Goal: Task Accomplishment & Management: Complete application form

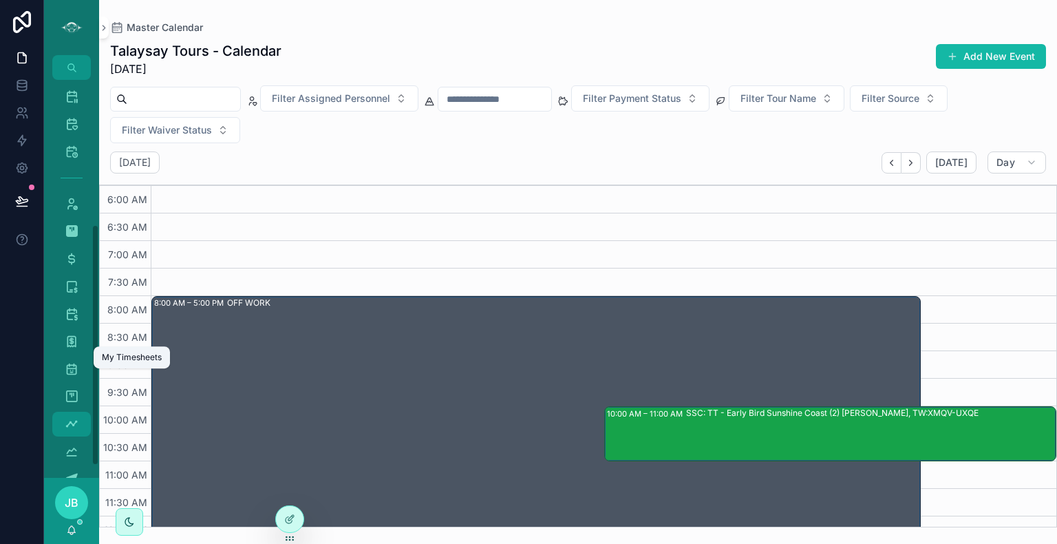
scroll to position [257, 0]
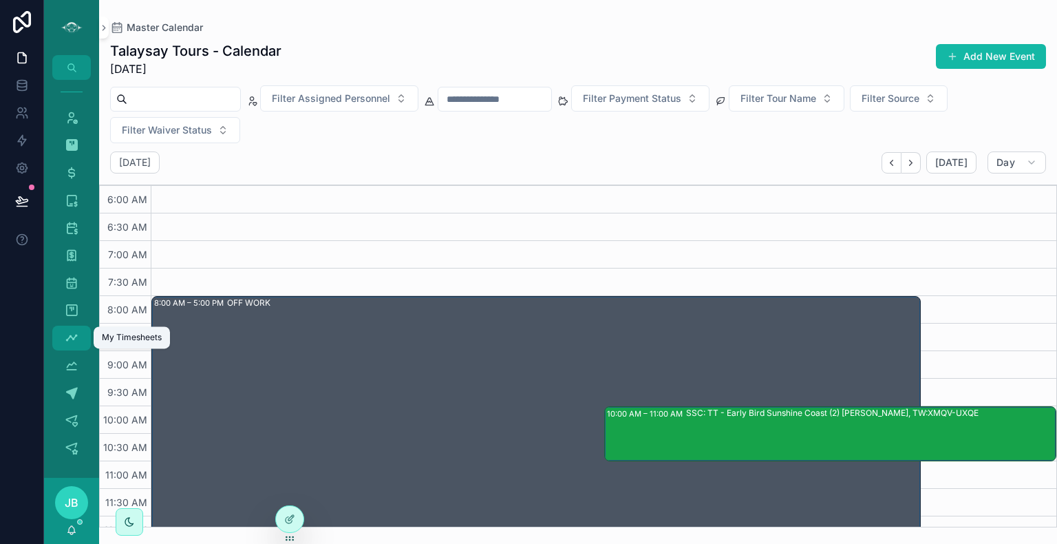
click at [70, 341] on icon "scrollable content" at bounding box center [72, 338] width 14 height 14
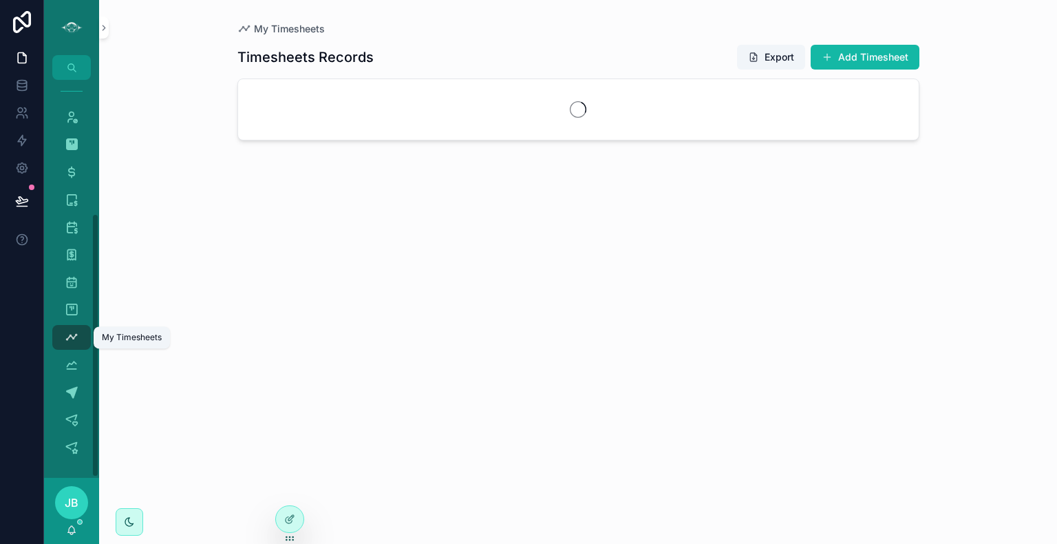
scroll to position [202, 0]
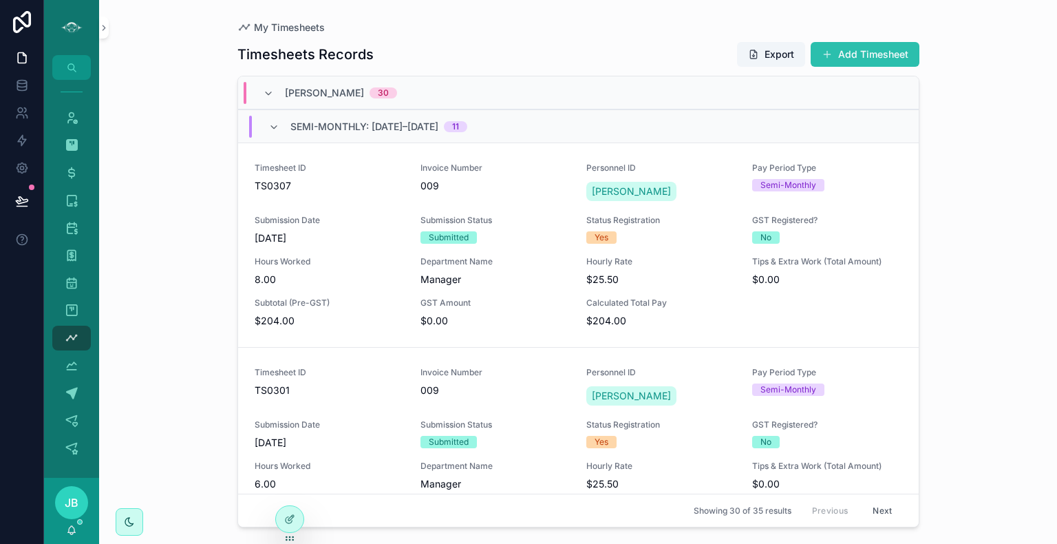
click at [861, 58] on button "Add Timesheet" at bounding box center [864, 54] width 109 height 25
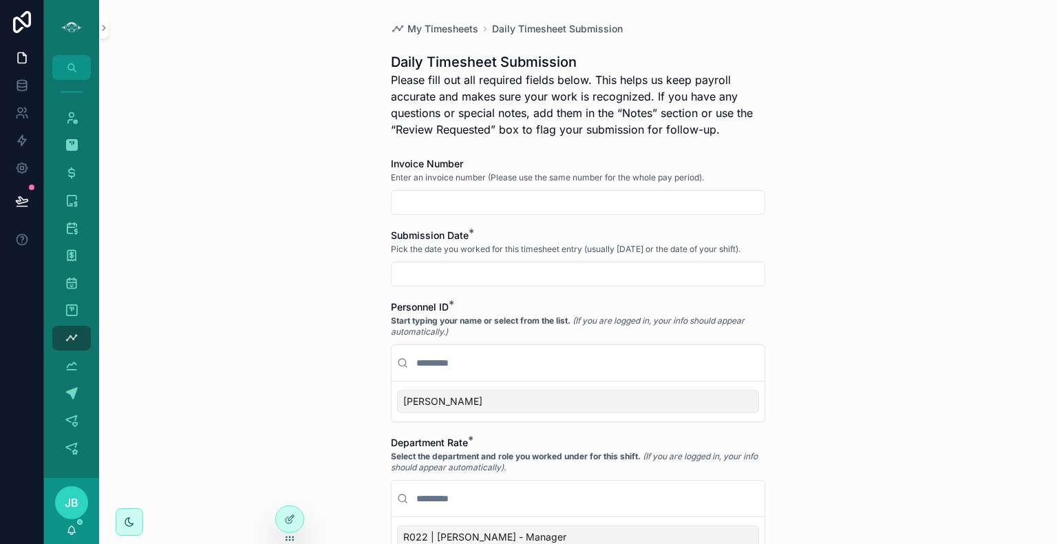
click at [610, 204] on input "scrollable content" at bounding box center [577, 202] width 373 height 19
type input "***"
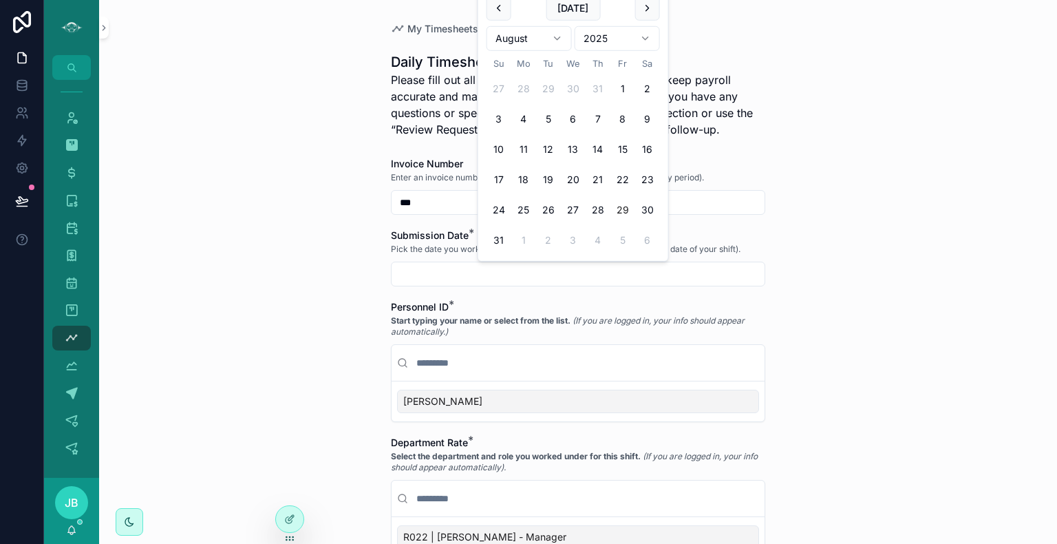
click at [497, 280] on input "scrollable content" at bounding box center [577, 273] width 373 height 19
click at [574, 4] on button "[DATE]" at bounding box center [573, 8] width 54 height 25
type input "*********"
click at [489, 400] on div "[PERSON_NAME]" at bounding box center [578, 400] width 362 height 23
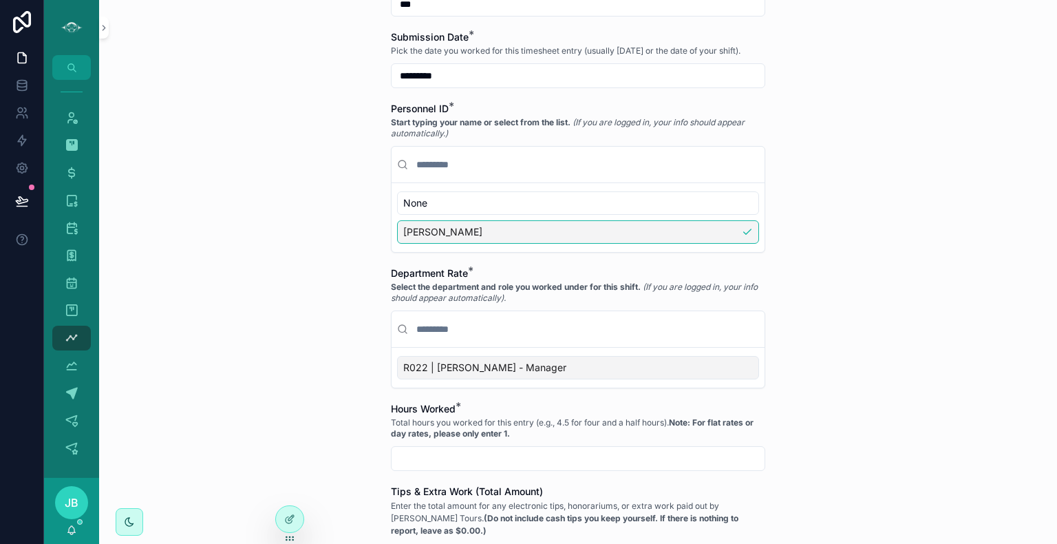
scroll to position [201, 0]
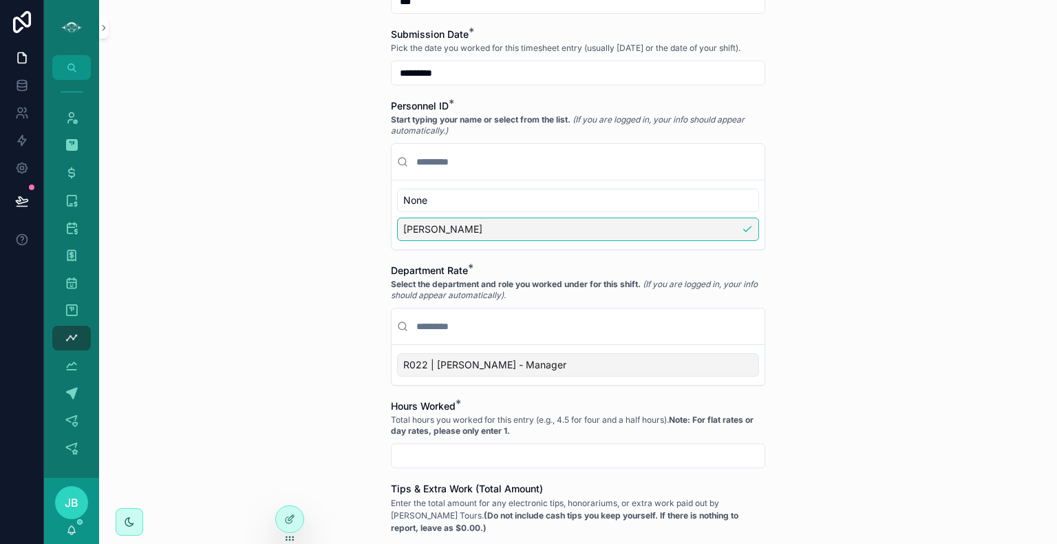
click at [495, 367] on span "R022 | [PERSON_NAME] - Manager" at bounding box center [484, 365] width 163 height 14
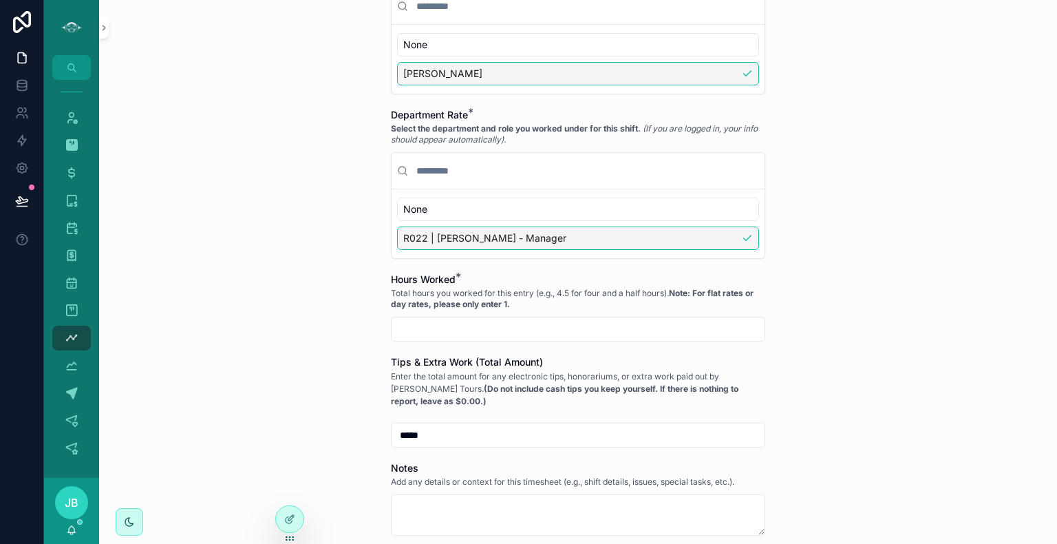
scroll to position [358, 0]
click at [476, 321] on input "scrollable content" at bounding box center [577, 327] width 373 height 19
type input "****"
click at [769, 410] on div "My Timesheets Daily Timesheet Submission Daily Timesheet Submission Please fill…" at bounding box center [578, 325] width 396 height 1366
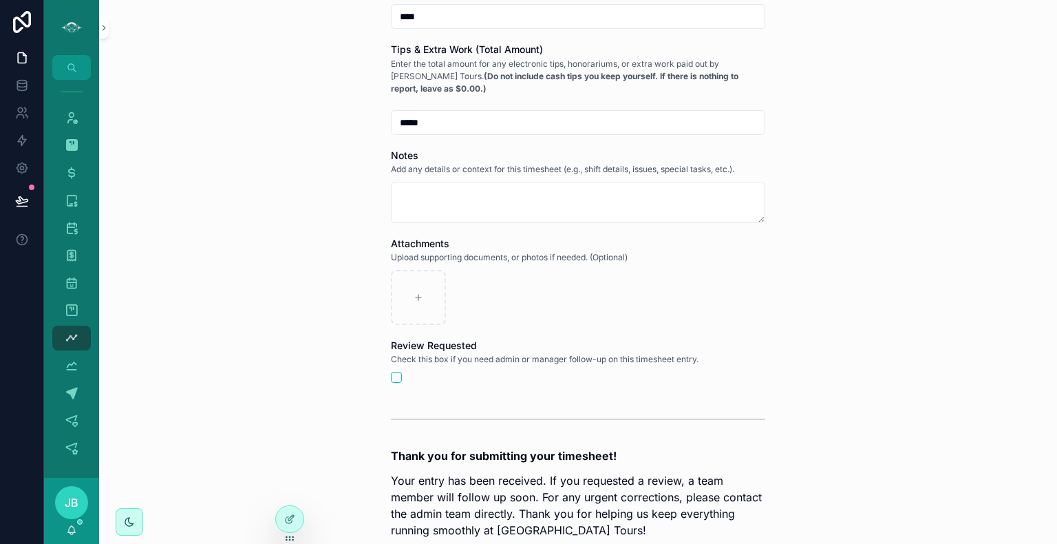
scroll to position [820, 0]
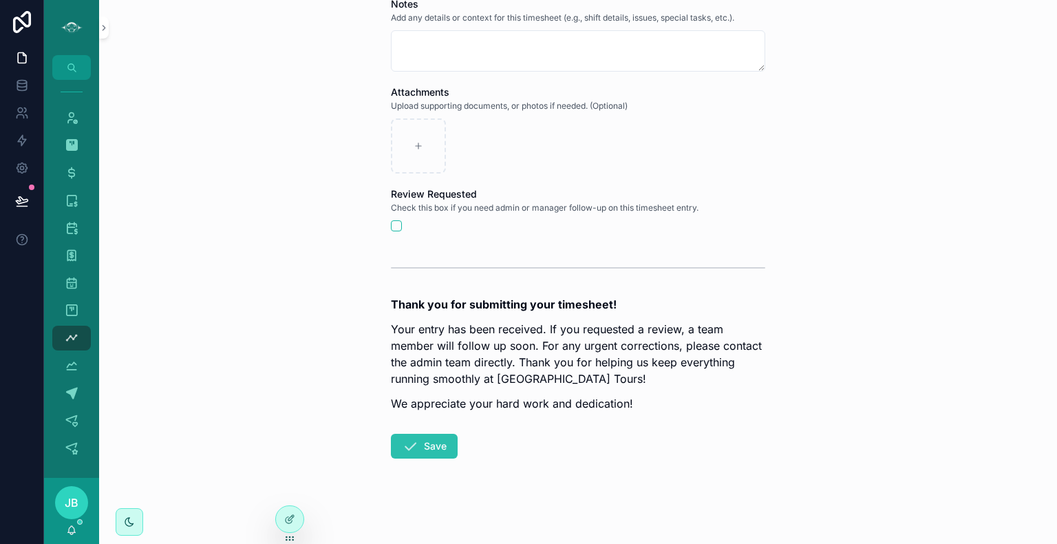
click at [410, 450] on icon "scrollable content" at bounding box center [410, 446] width 17 height 17
